Goal: Task Accomplishment & Management: Manage account settings

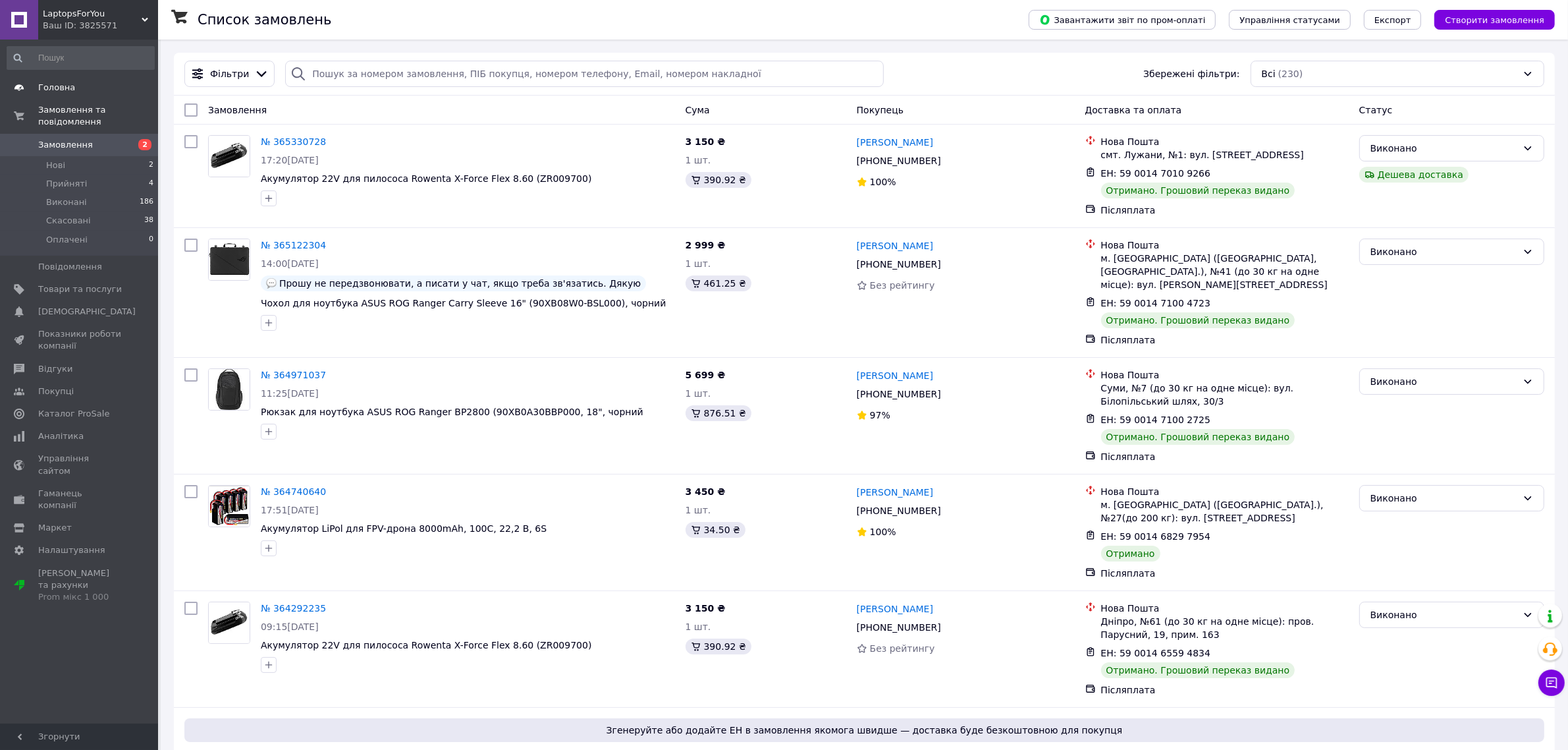
click at [71, 83] on span "Головна" at bounding box center [80, 87] width 84 height 12
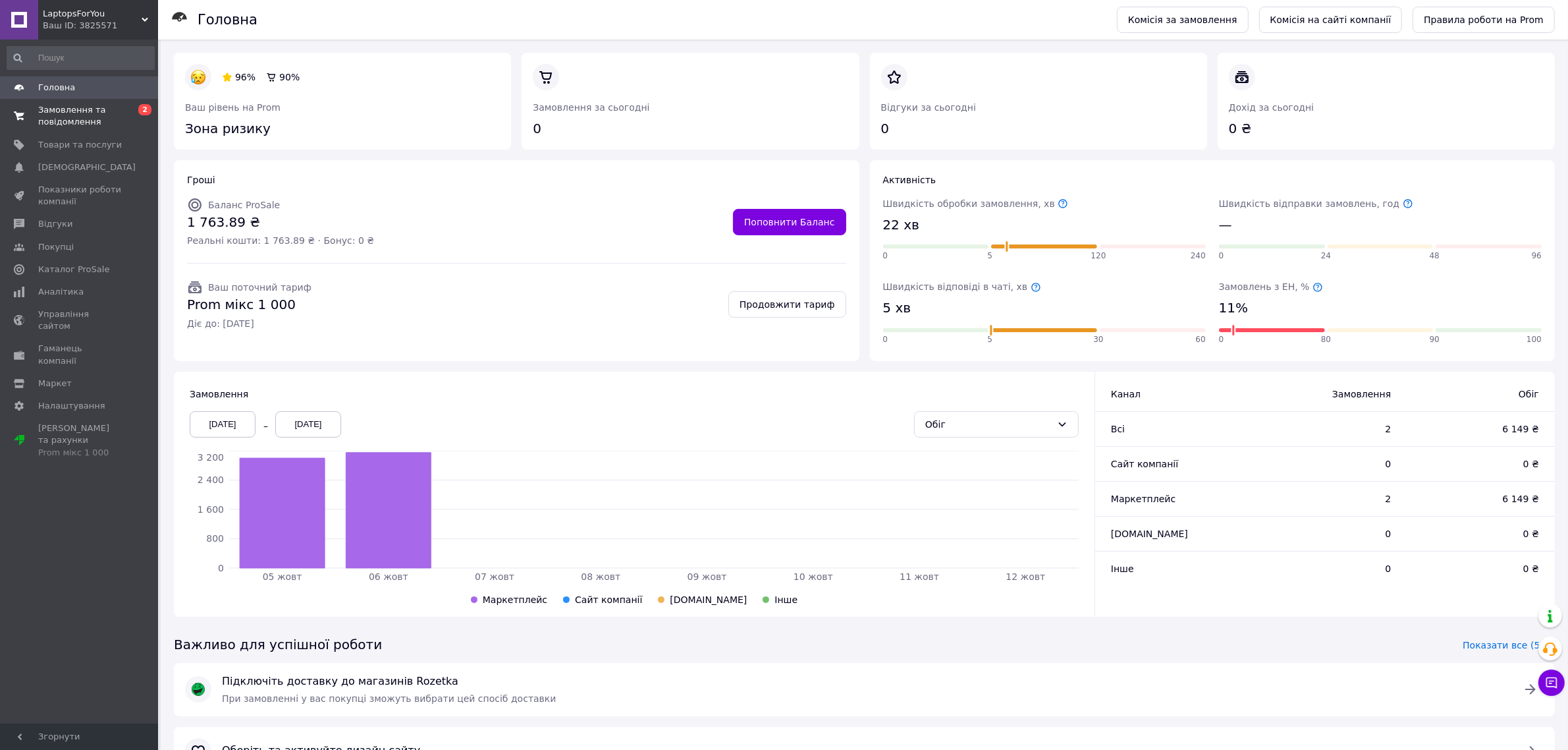
click at [63, 119] on span "Замовлення та повідомлення" at bounding box center [80, 116] width 84 height 24
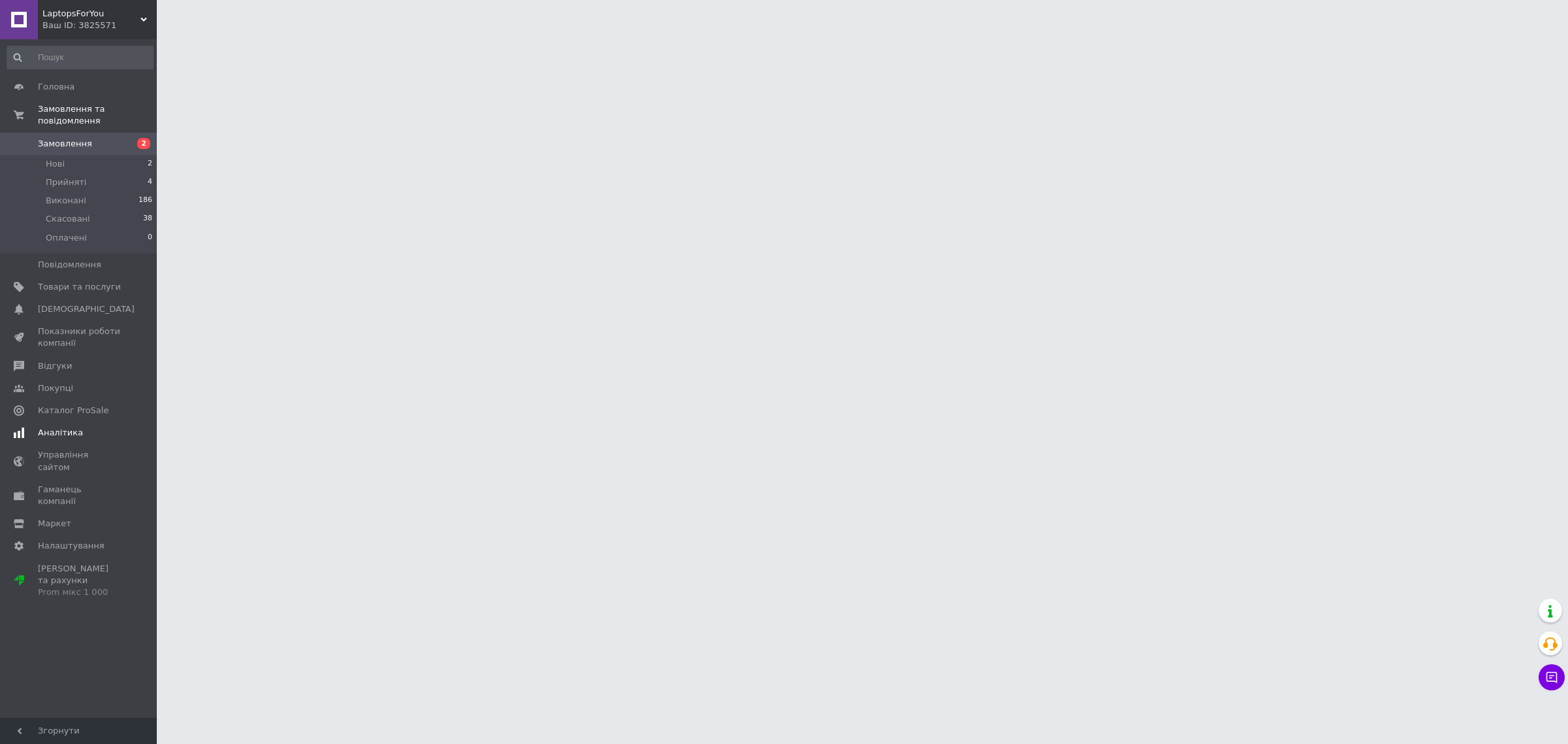
click at [106, 427] on span "Аналітика" at bounding box center [79, 432] width 83 height 11
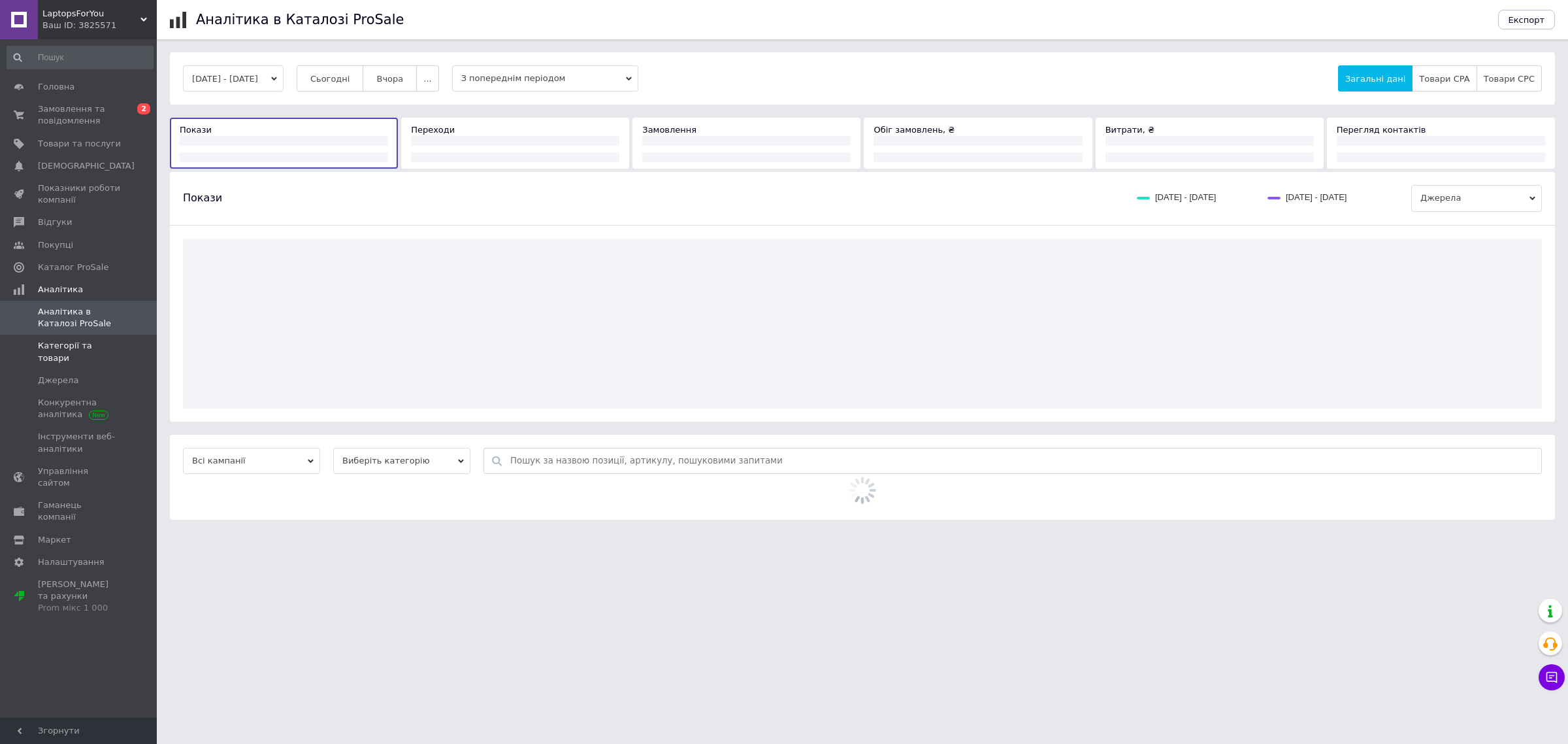
click at [89, 351] on link "Категорії та товари" at bounding box center [80, 351] width 160 height 34
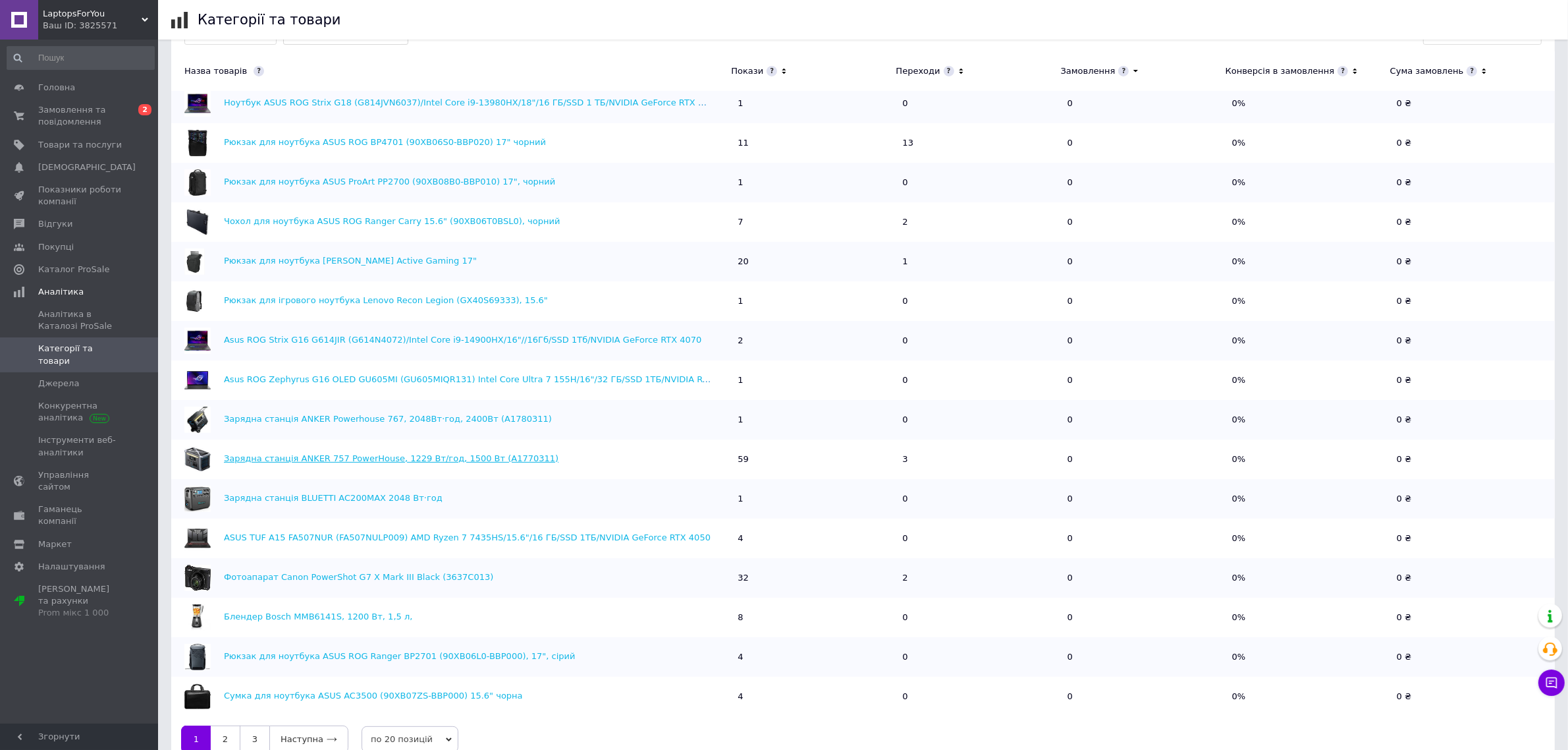
scroll to position [412, 0]
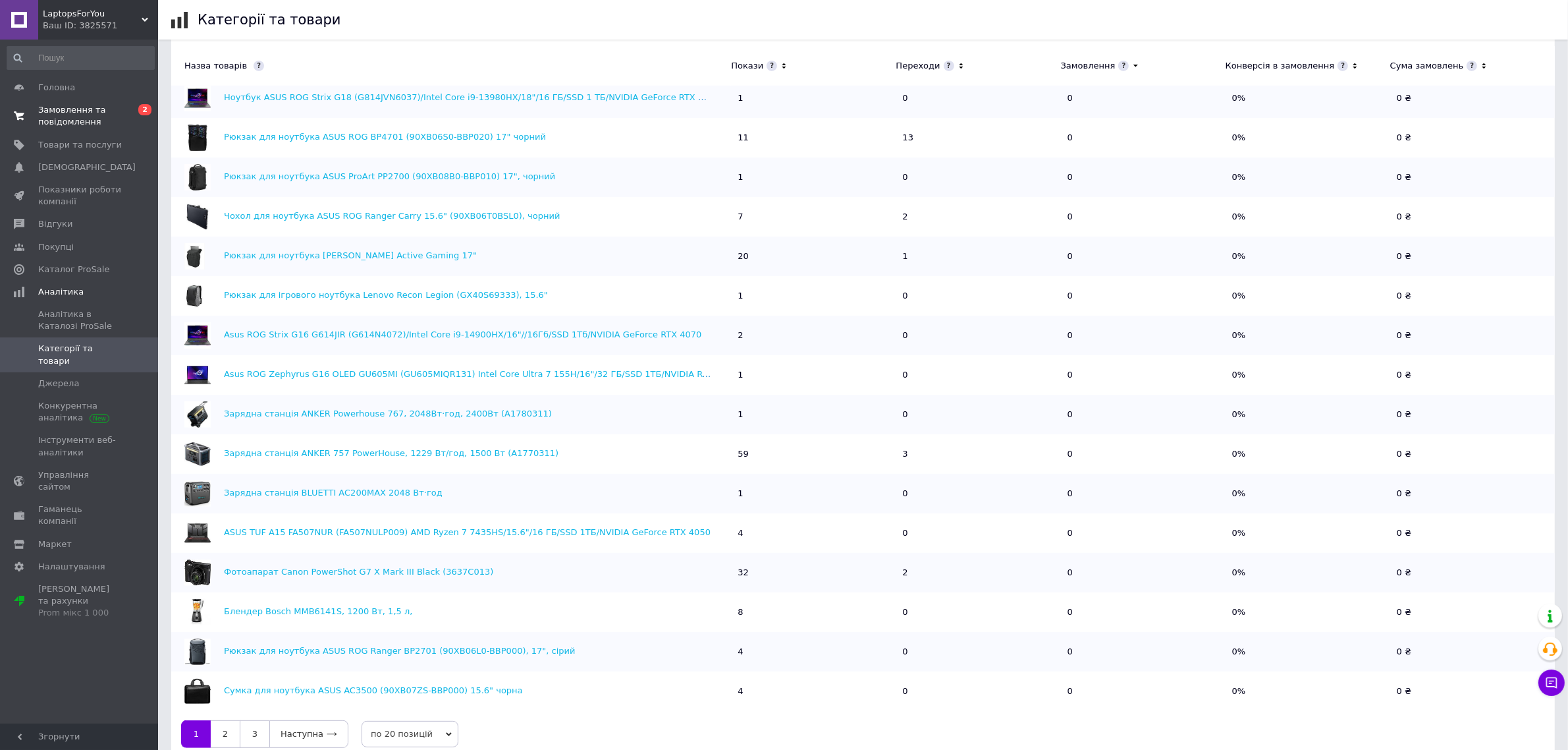
click at [74, 117] on span "Замовлення та повідомлення" at bounding box center [80, 116] width 84 height 24
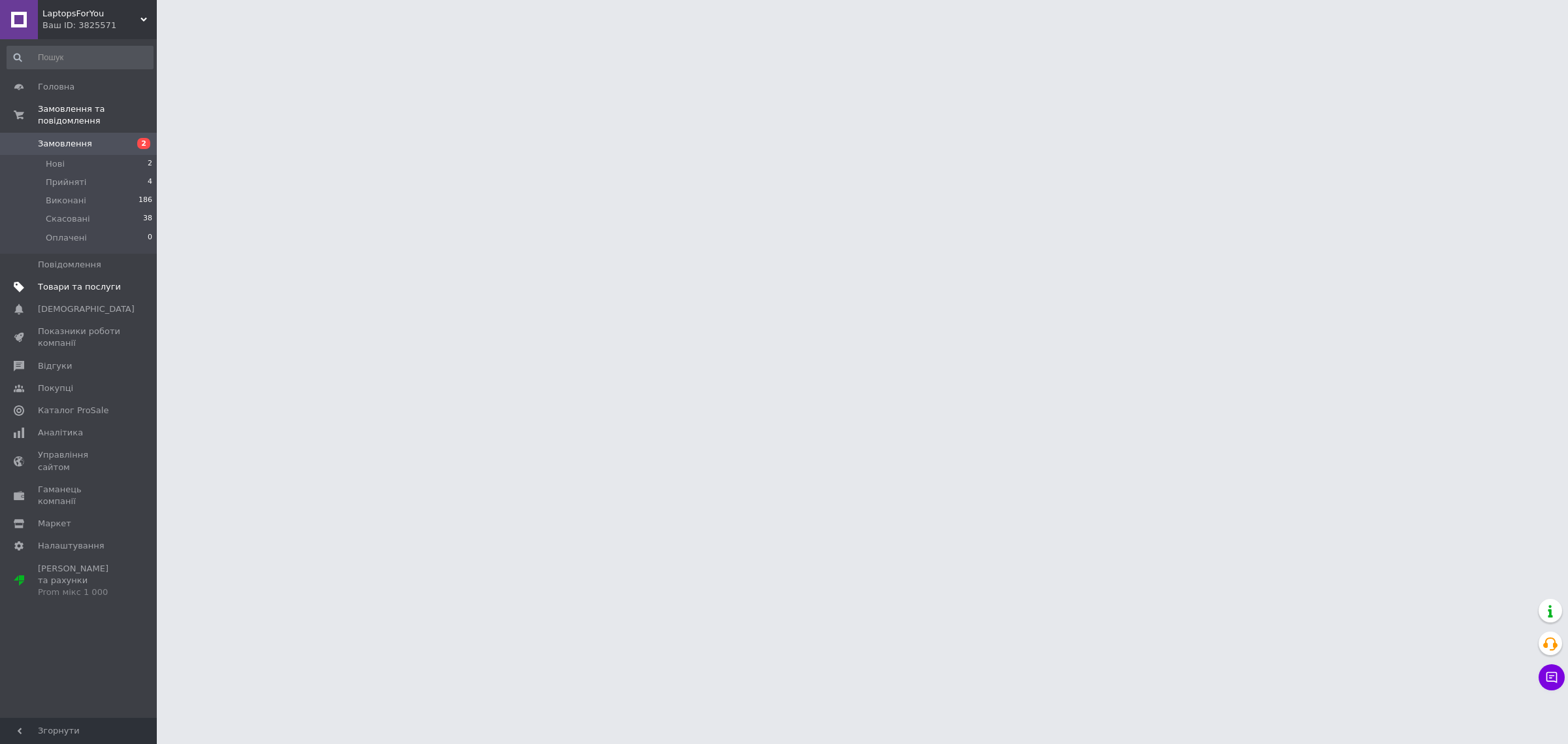
click at [52, 281] on span "Товари та послуги" at bounding box center [79, 286] width 83 height 11
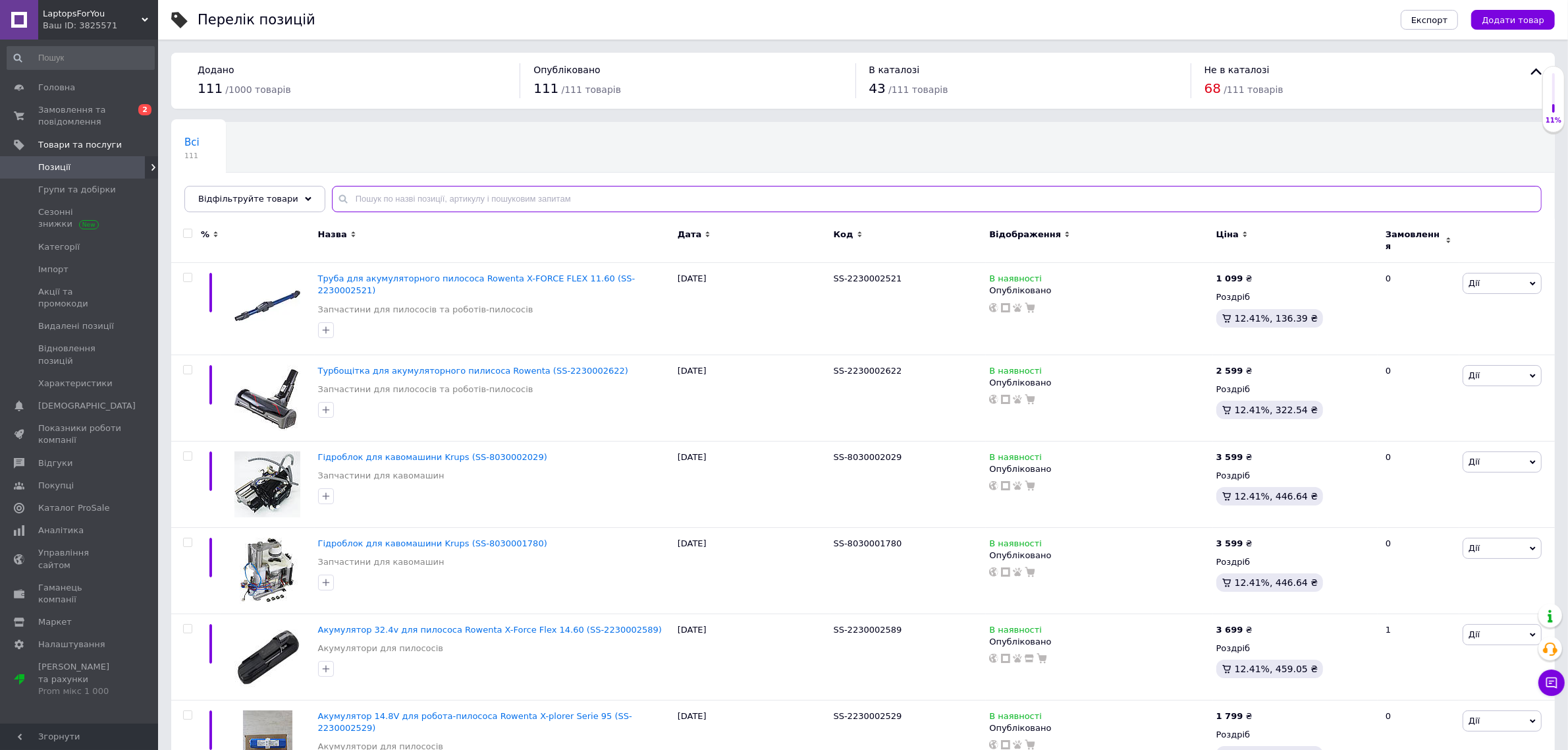
click at [400, 193] on input "text" at bounding box center [937, 199] width 1210 height 26
paste input "A1770311"
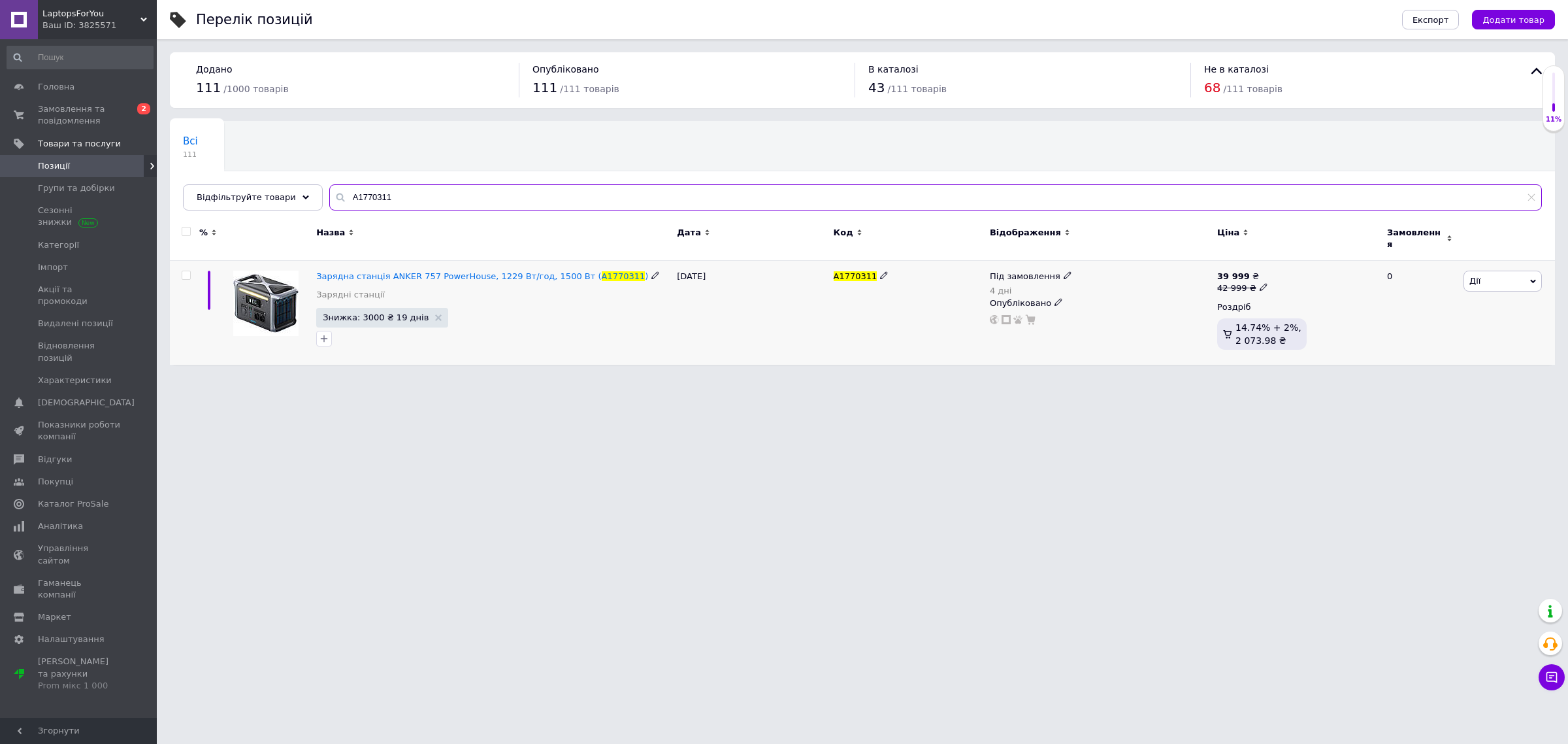
type input "A1770311"
click at [367, 315] on span "Знижка: 3000 ₴ 19 днів" at bounding box center [382, 318] width 132 height 20
click at [367, 313] on span "Знижка: 3000 ₴ 19 днів" at bounding box center [375, 316] width 106 height 8
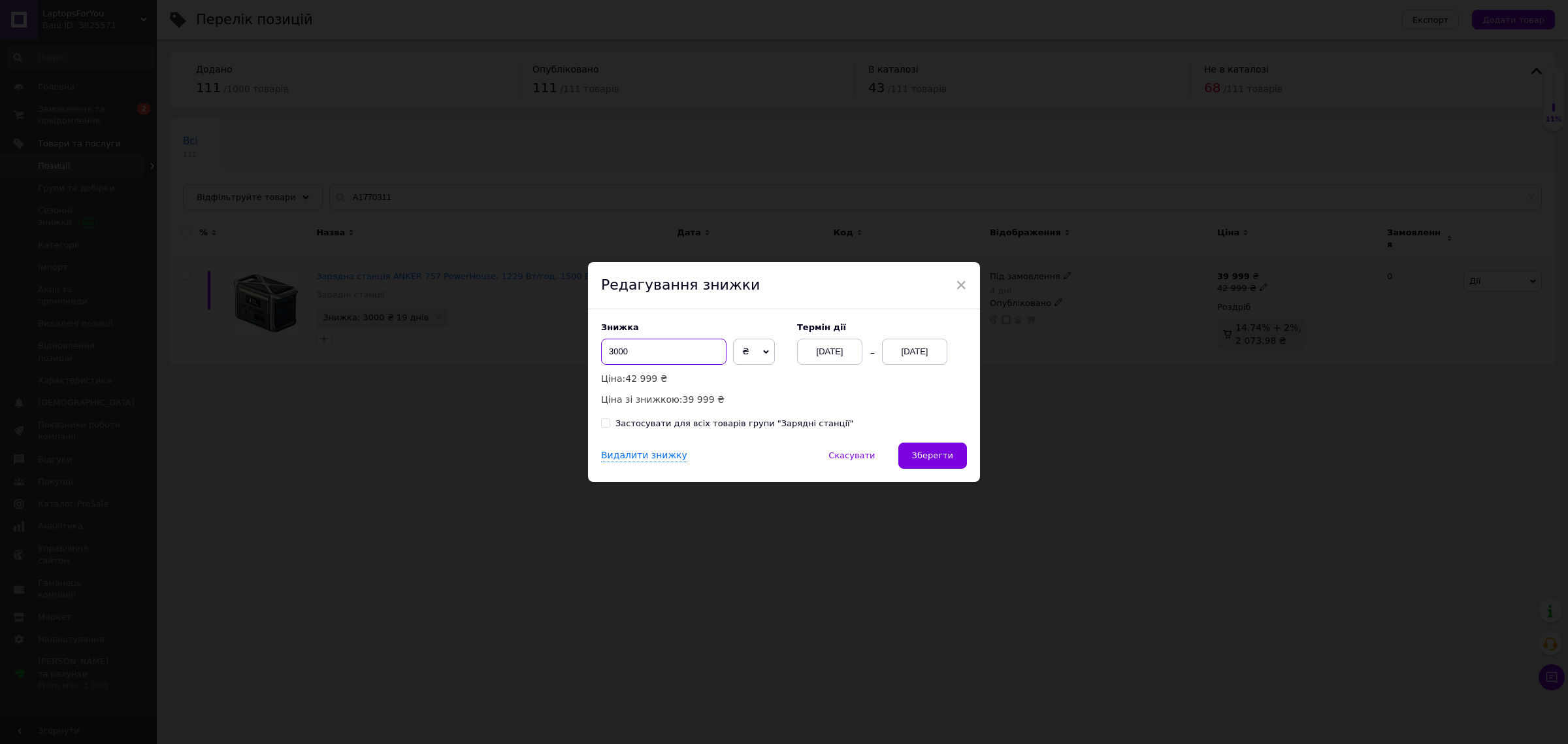
click at [608, 353] on input "3000" at bounding box center [663, 351] width 125 height 26
type input "4500"
click at [938, 457] on span "Зберегти" at bounding box center [932, 455] width 41 height 10
